Goal: Information Seeking & Learning: Compare options

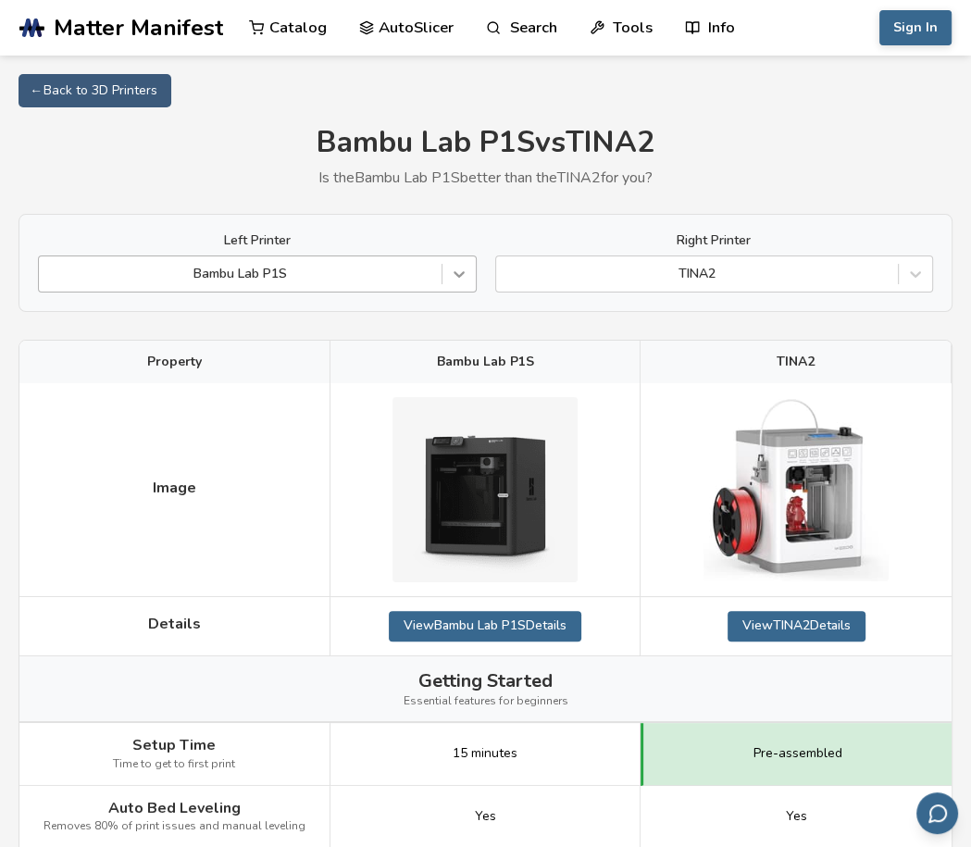
click at [463, 268] on icon at bounding box center [459, 274] width 19 height 19
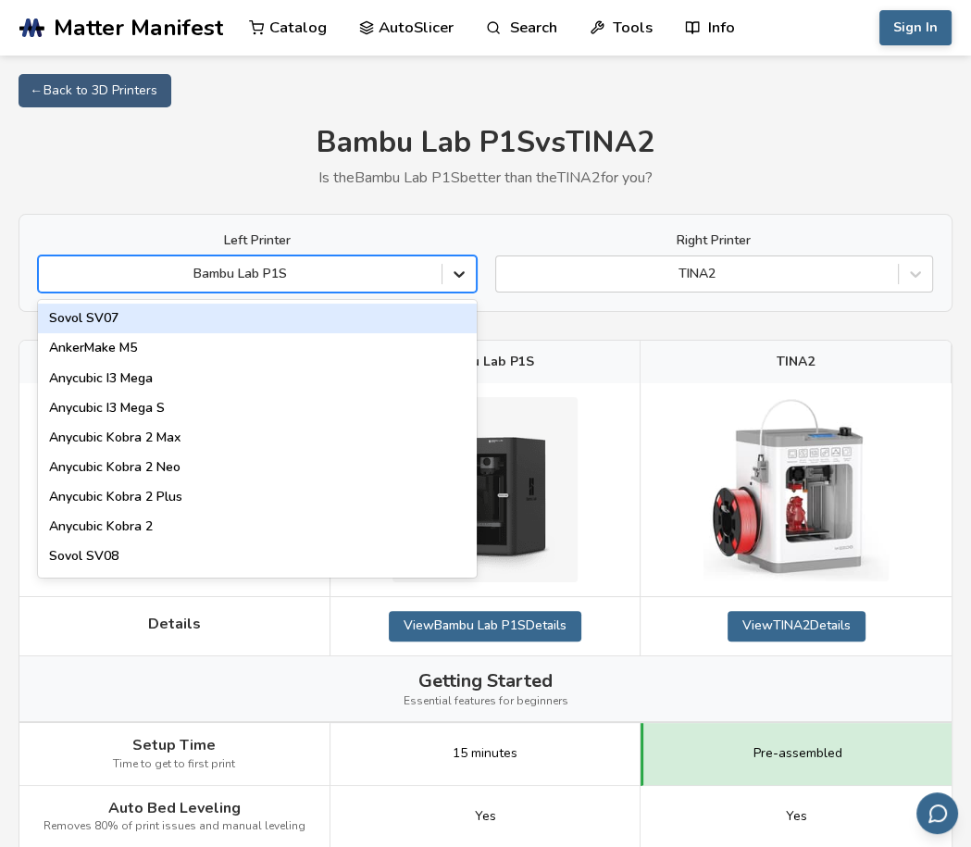
click at [463, 268] on icon at bounding box center [459, 274] width 19 height 19
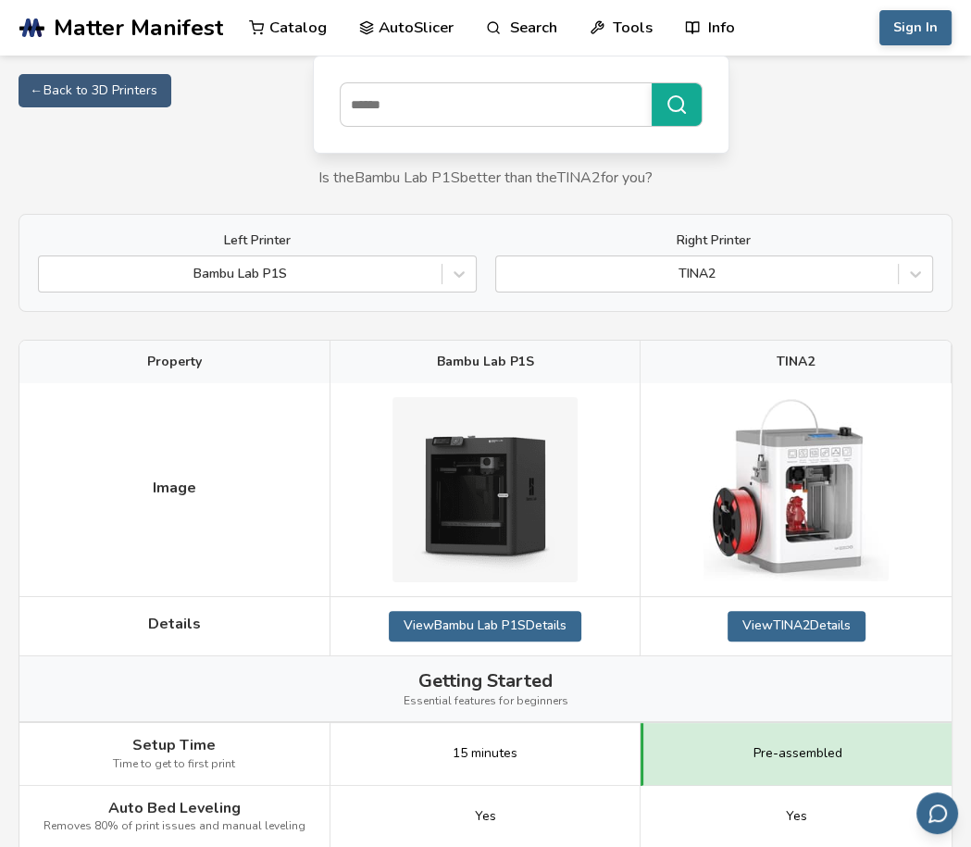
click at [415, 27] on link "AutoSlicer" at bounding box center [406, 28] width 95 height 56
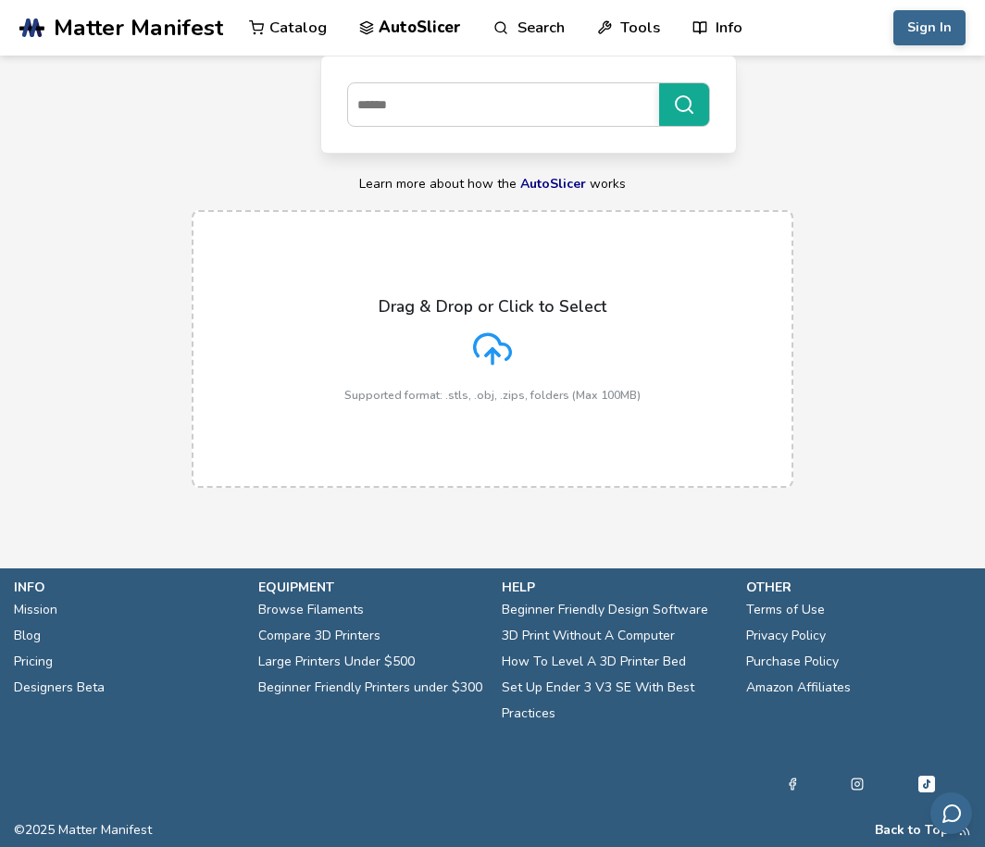
click at [523, 30] on link "Search" at bounding box center [528, 28] width 70 height 56
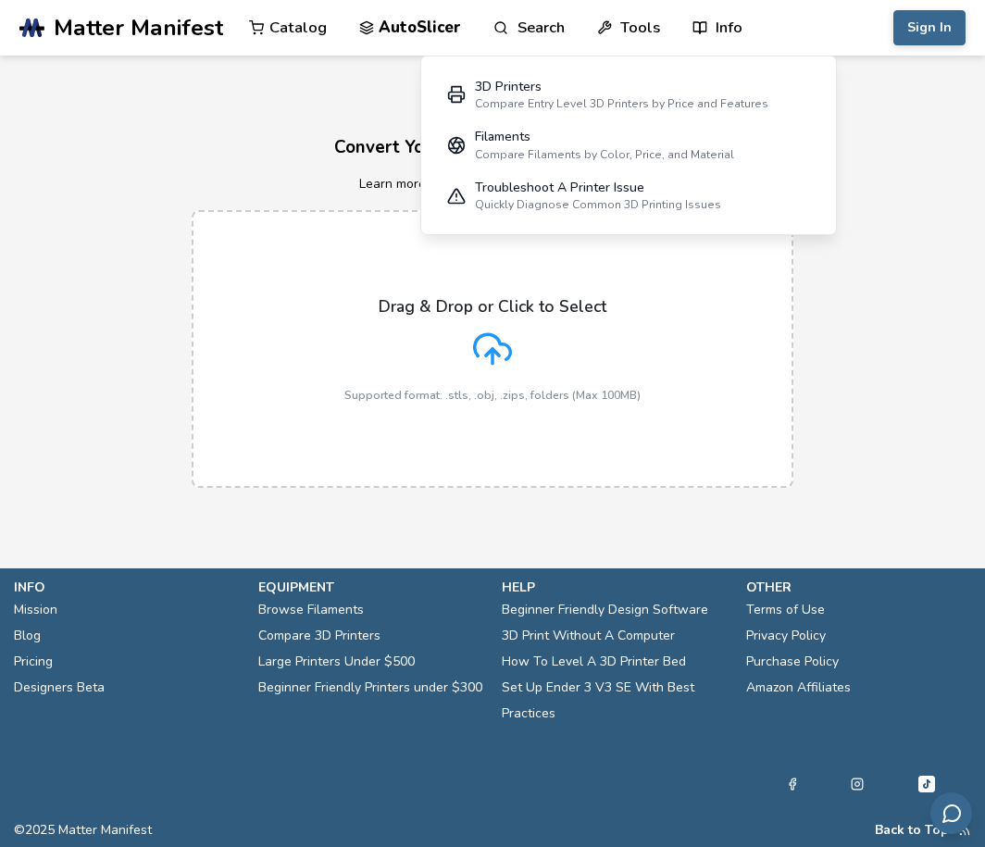
click at [640, 22] on link "Tools" at bounding box center [628, 28] width 63 height 56
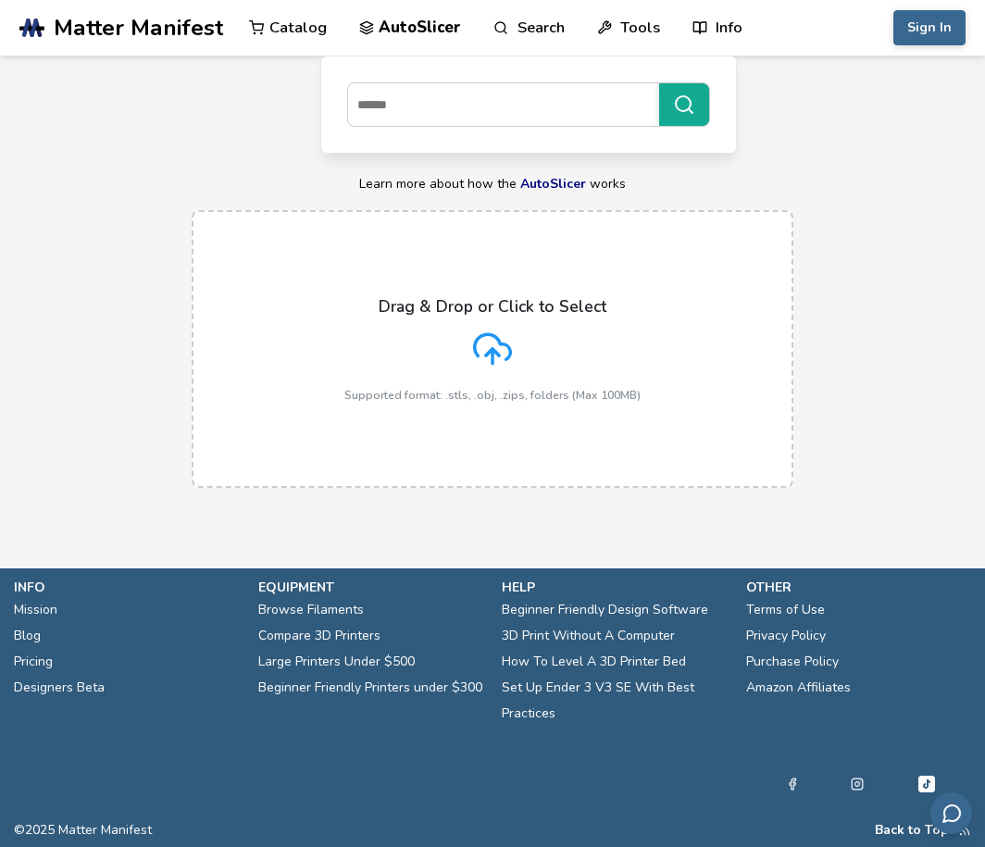
click at [292, 26] on link "Catalog" at bounding box center [288, 28] width 78 height 56
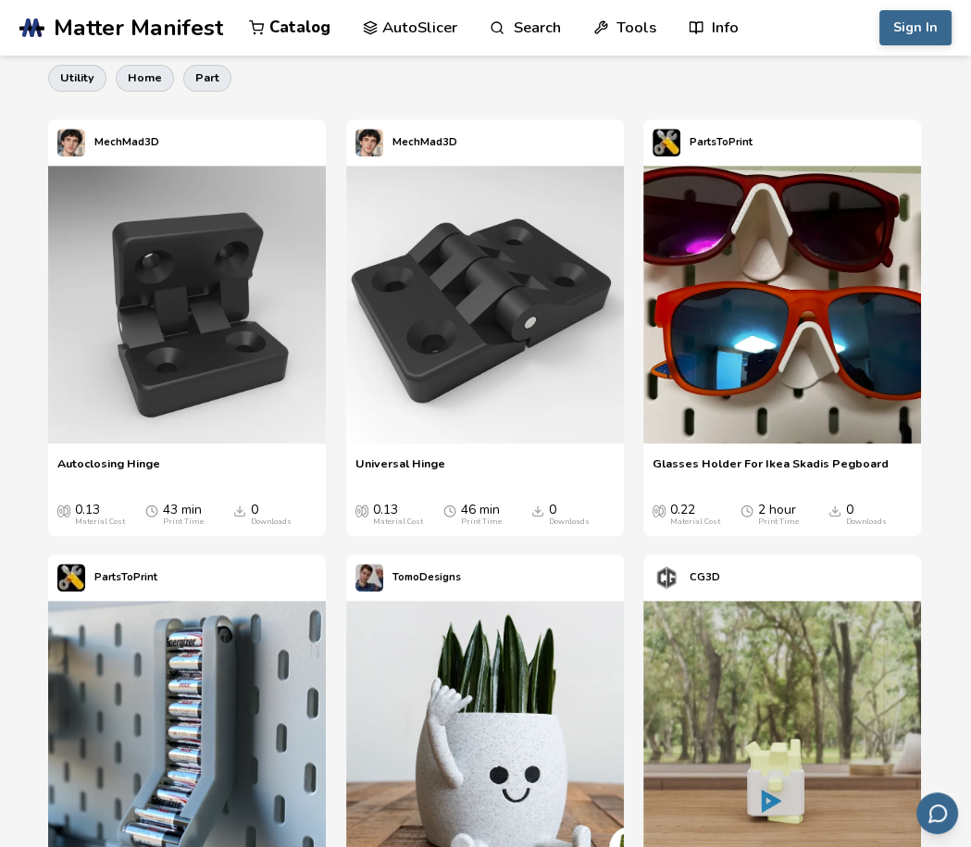
scroll to position [185, 0]
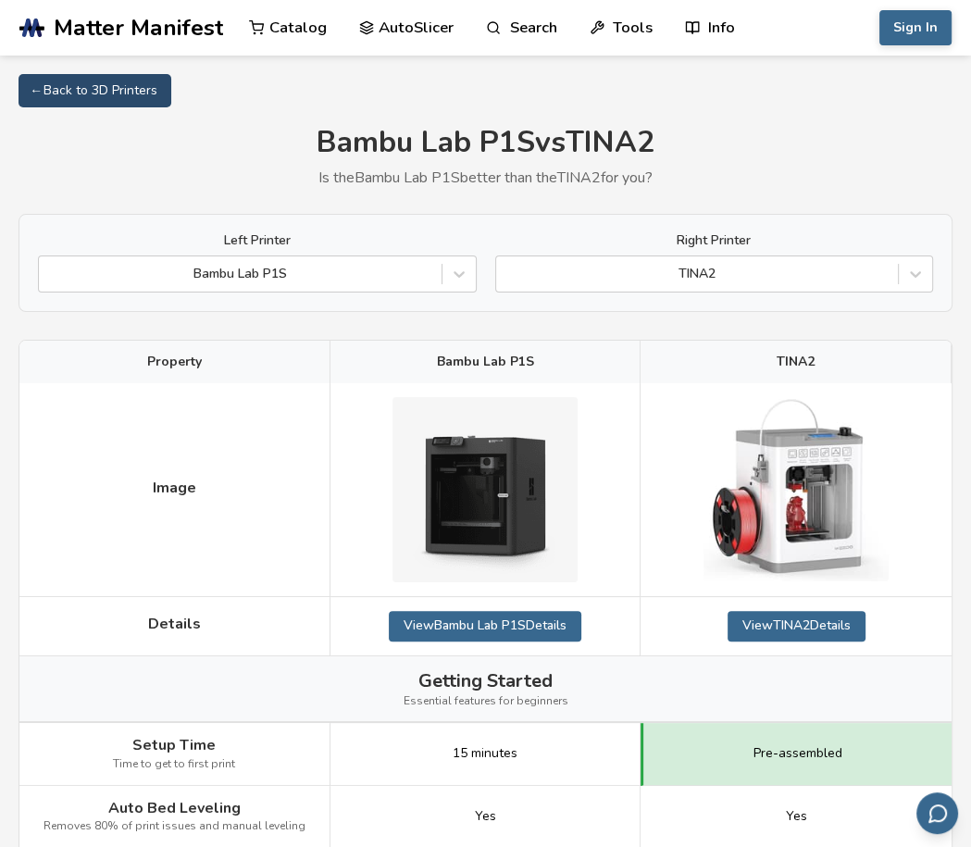
click at [138, 86] on link "← Back to 3D Printers" at bounding box center [95, 90] width 153 height 33
select select "**********"
